Goal: Task Accomplishment & Management: Complete application form

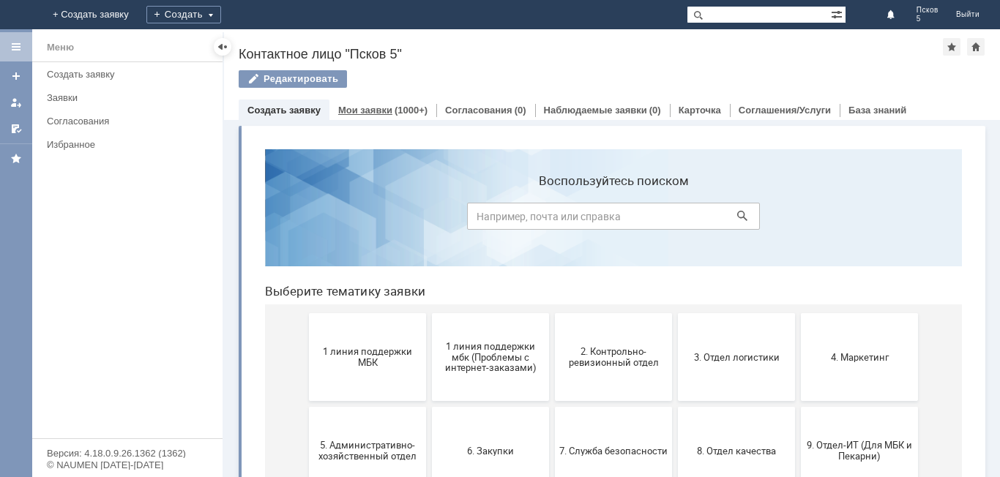
click at [375, 109] on link "Мои заявки" at bounding box center [365, 110] width 54 height 11
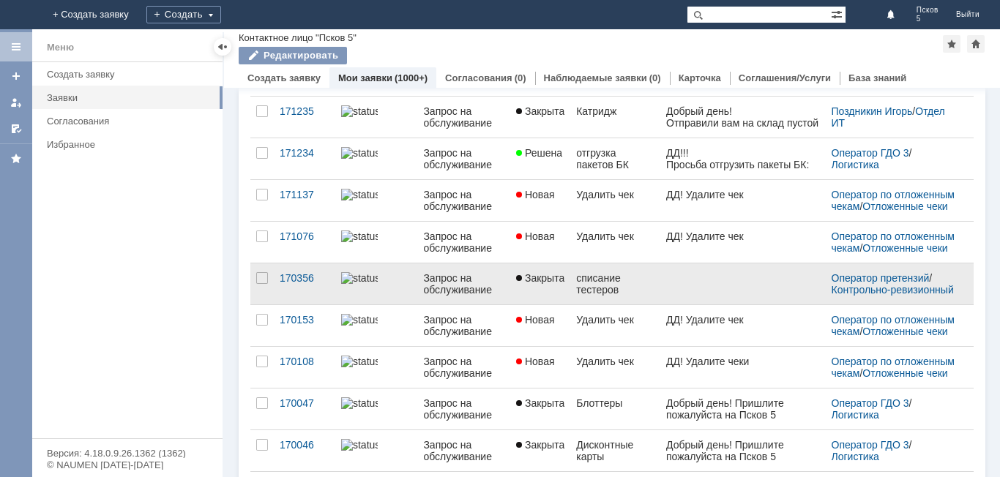
scroll to position [564, 0]
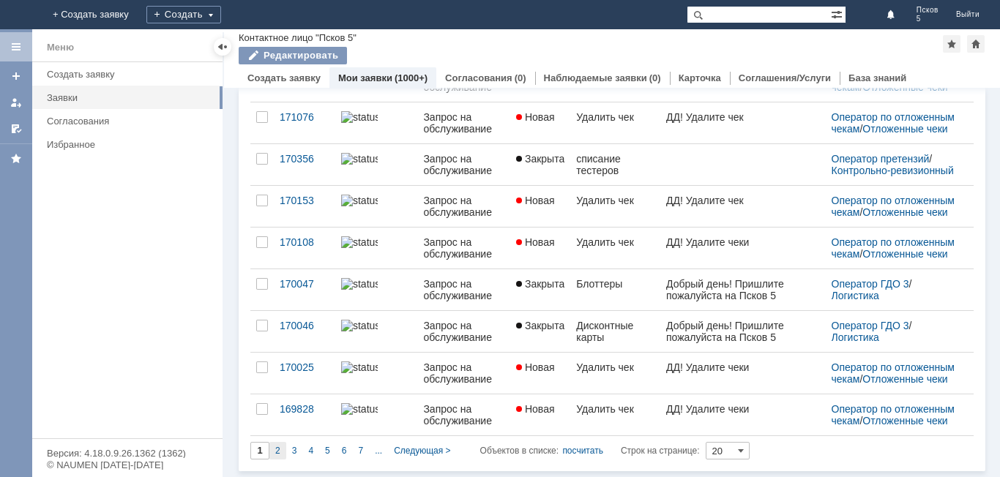
click at [280, 450] on span "2" at bounding box center [277, 451] width 5 height 10
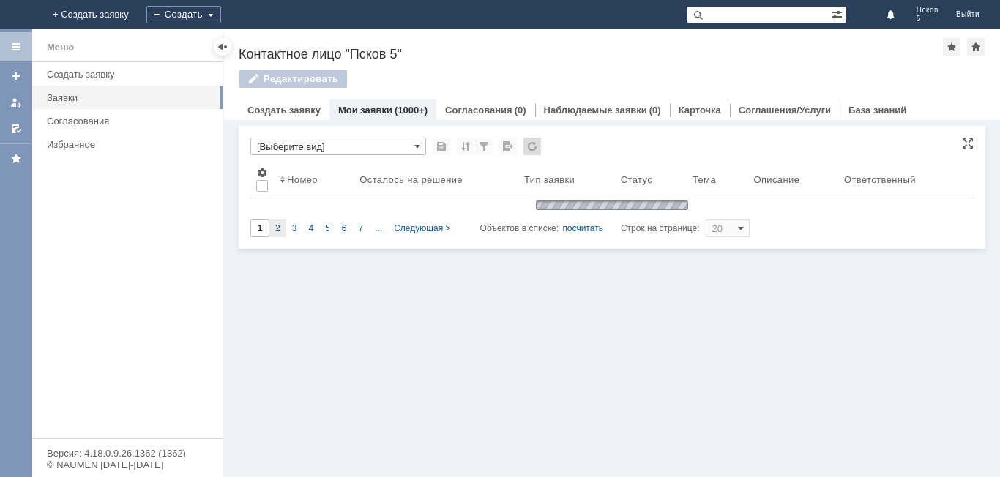
scroll to position [0, 0]
type input "2"
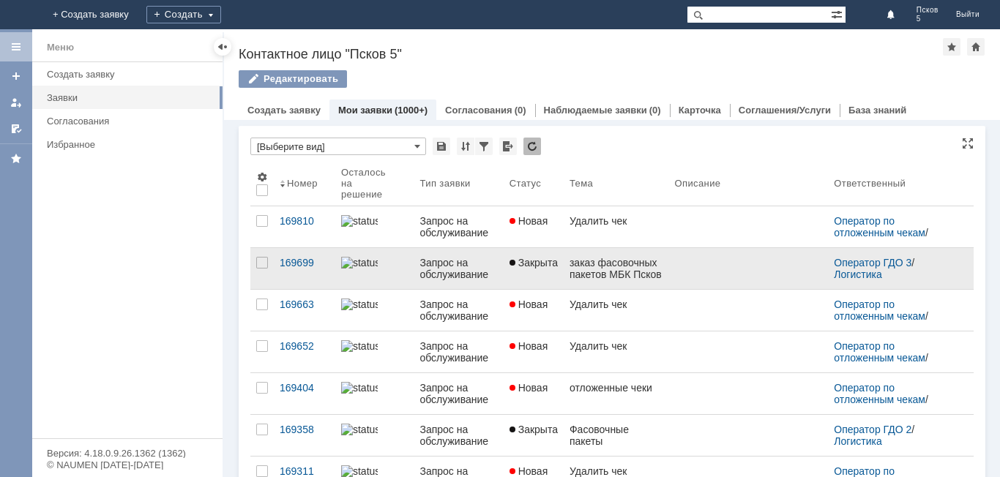
scroll to position [6, 0]
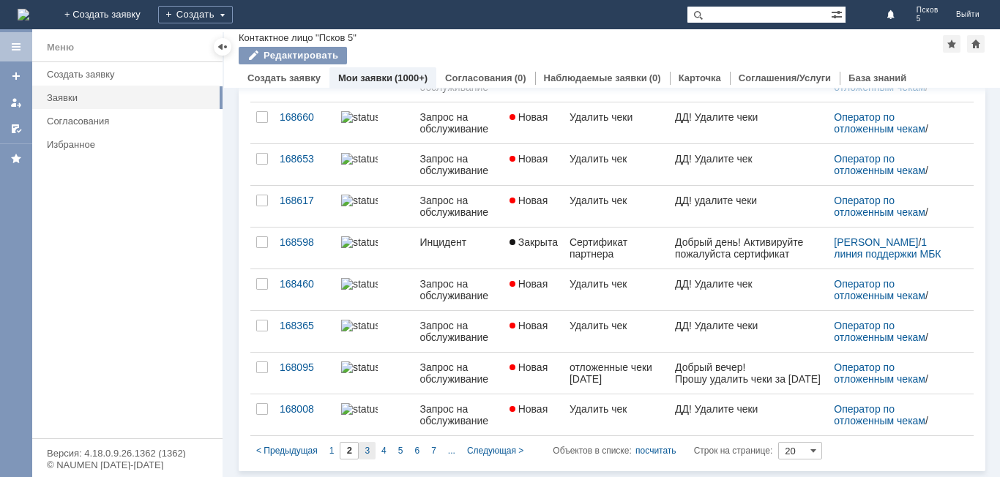
click at [372, 449] on div "3" at bounding box center [367, 451] width 17 height 18
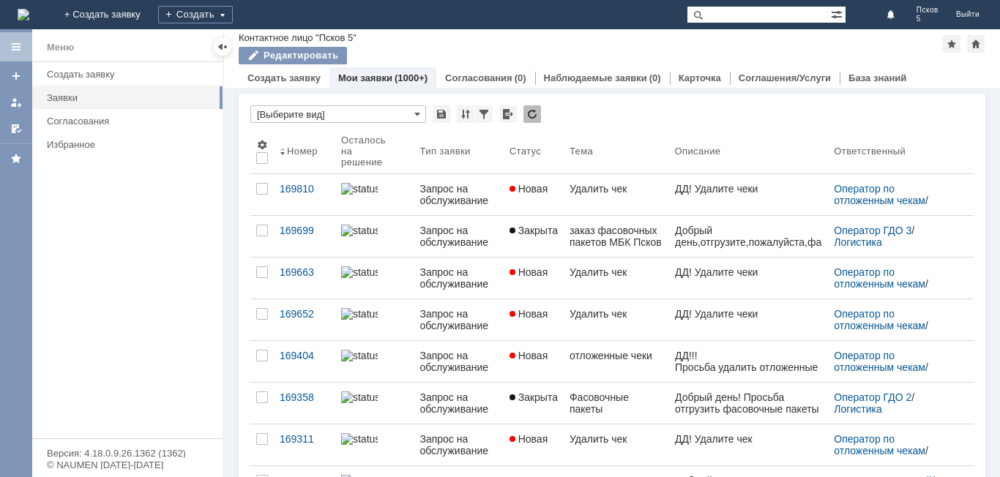
type input "3"
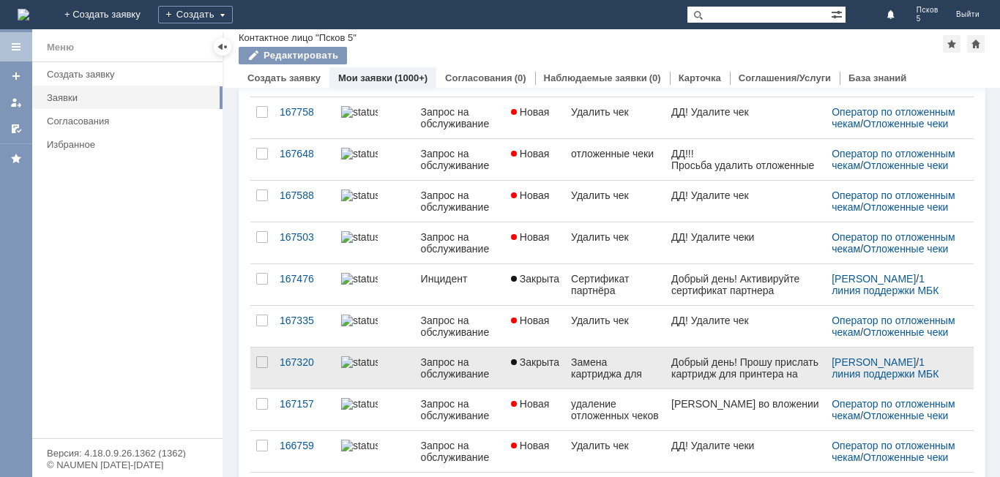
click at [630, 371] on div "Замена картриджа для принтера" at bounding box center [615, 367] width 89 height 23
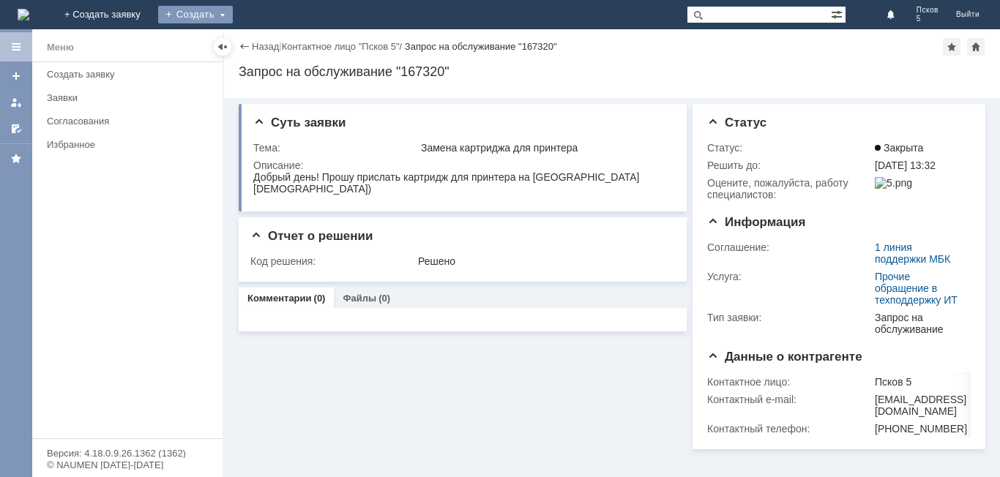
click at [233, 7] on div "Создать" at bounding box center [195, 15] width 75 height 18
click at [272, 38] on link "Заявка" at bounding box center [216, 44] width 111 height 18
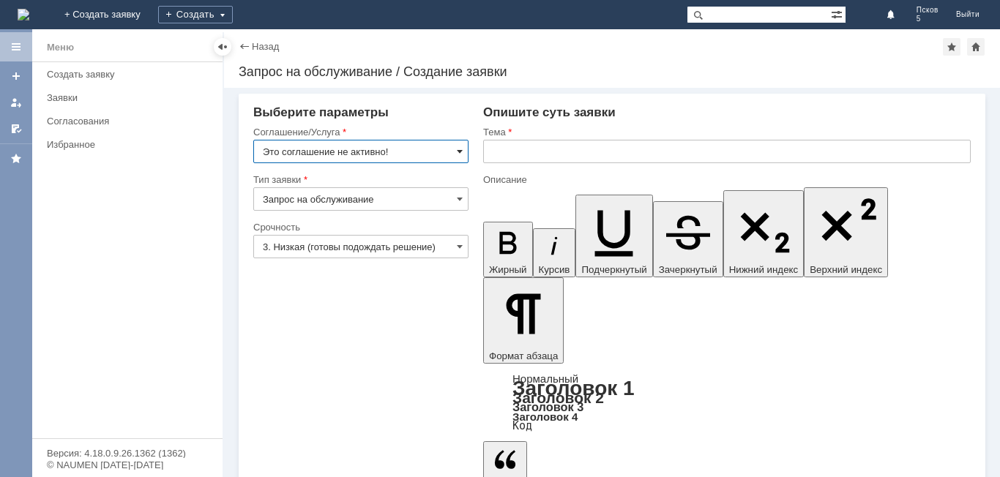
click at [463, 151] on span at bounding box center [460, 152] width 6 height 12
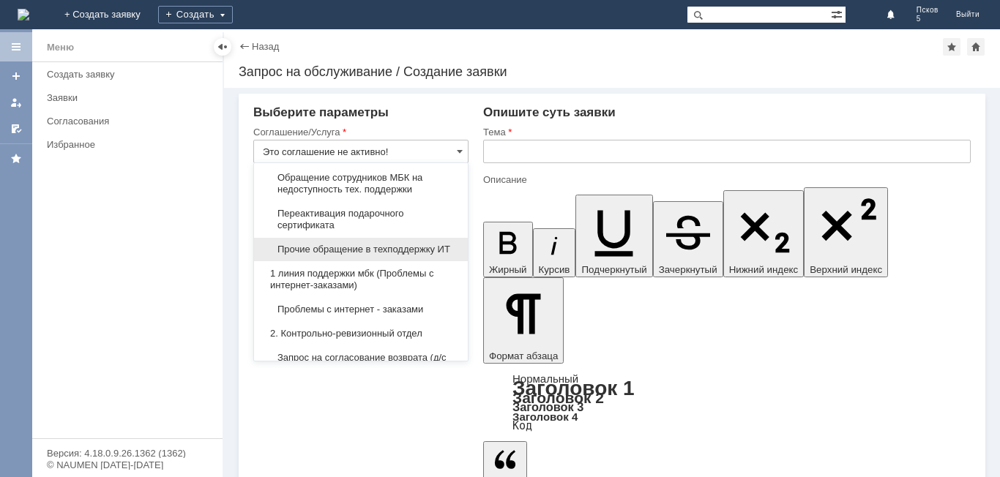
click at [422, 255] on span "Прочие обращение в техподдержку ИТ" at bounding box center [361, 250] width 196 height 12
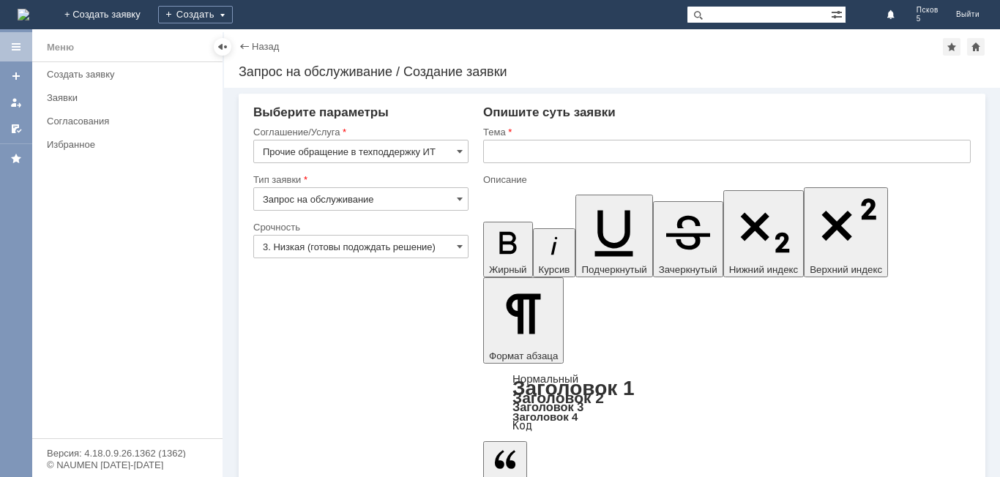
type input "Прочие обращение в техподдержку ИТ"
click at [515, 152] on input "text" at bounding box center [726, 151] width 487 height 23
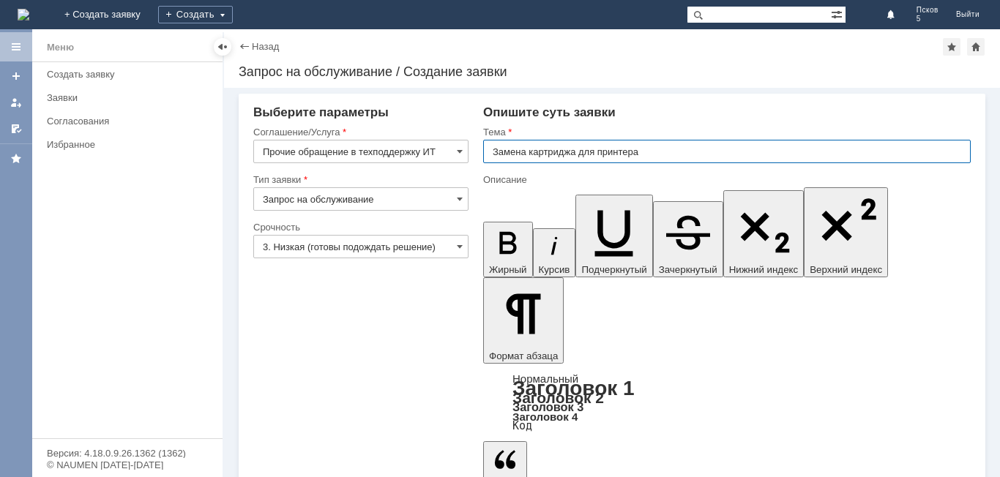
type input "Замена картриджа для принтера"
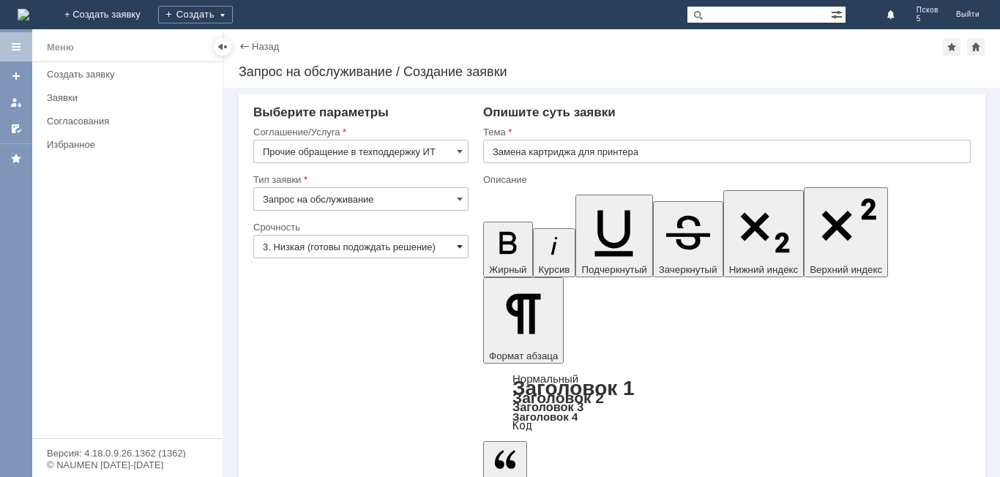
click at [462, 244] on span at bounding box center [460, 247] width 6 height 12
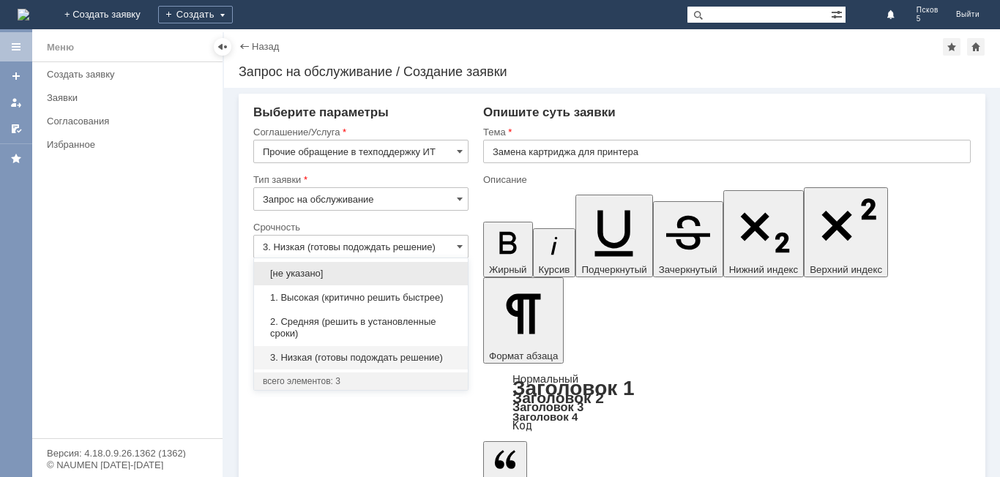
click at [343, 296] on span "1. Высокая (критично решить быстрее)" at bounding box center [361, 298] width 196 height 12
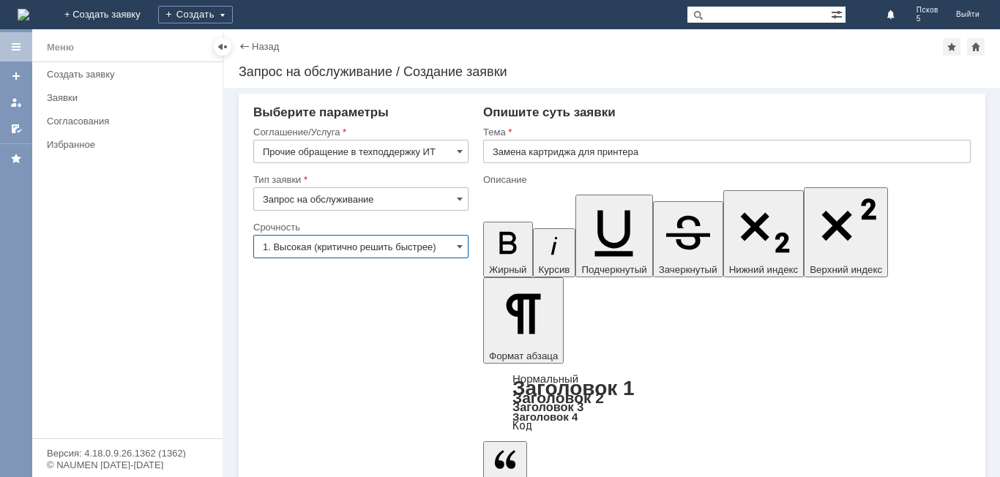
type input "1. Высокая (критично решить быстрее)"
click at [478, 452] on div "Внимание! Выберите параметры Соглашение/Услуга Прочие обращение в техподдержку …" at bounding box center [612, 282] width 776 height 389
